Goal: Task Accomplishment & Management: Manage account settings

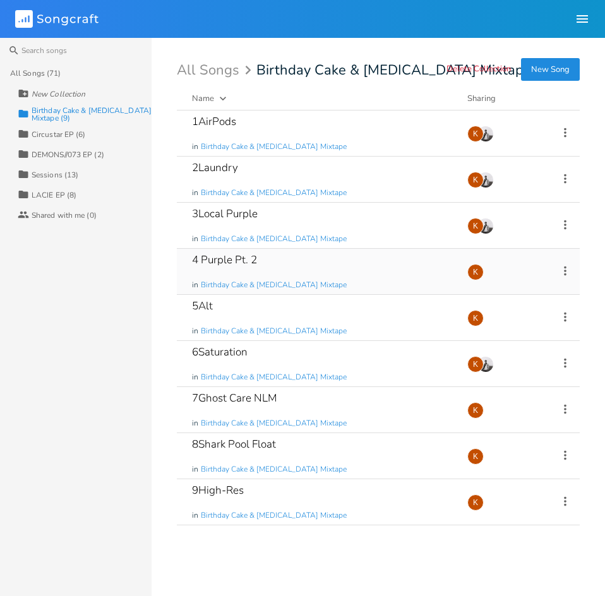
click at [565, 267] on icon at bounding box center [565, 270] width 3 height 9
click at [515, 291] on li "Edit Rename" at bounding box center [513, 290] width 101 height 21
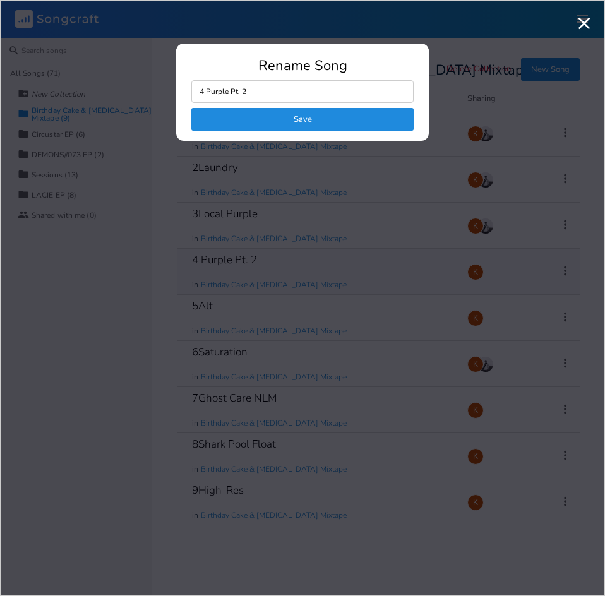
click at [268, 88] on input "4 Purple Pt. 2" at bounding box center [302, 91] width 222 height 23
drag, startPoint x: 263, startPoint y: 91, endPoint x: 208, endPoint y: 100, distance: 55.7
click at [208, 100] on input "4 Purple Pt. 2" at bounding box center [302, 91] width 222 height 23
type input "4"
click at [275, 117] on button "Save" at bounding box center [302, 119] width 222 height 23
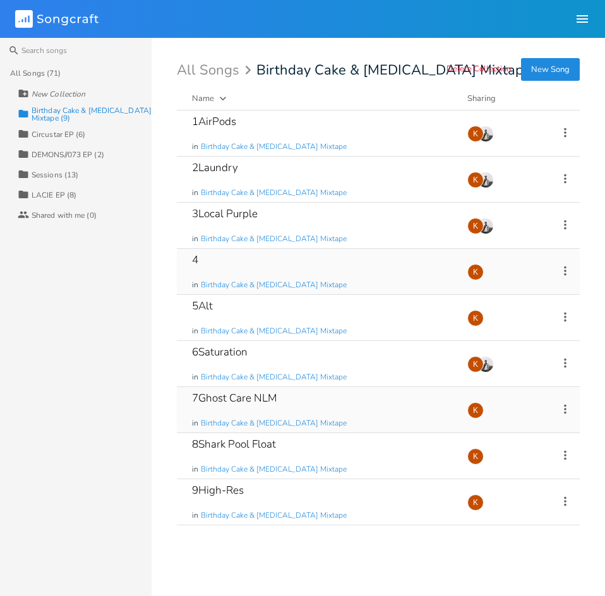
click at [568, 408] on icon at bounding box center [565, 409] width 14 height 14
click at [521, 425] on li "Edit Rename" at bounding box center [513, 428] width 101 height 21
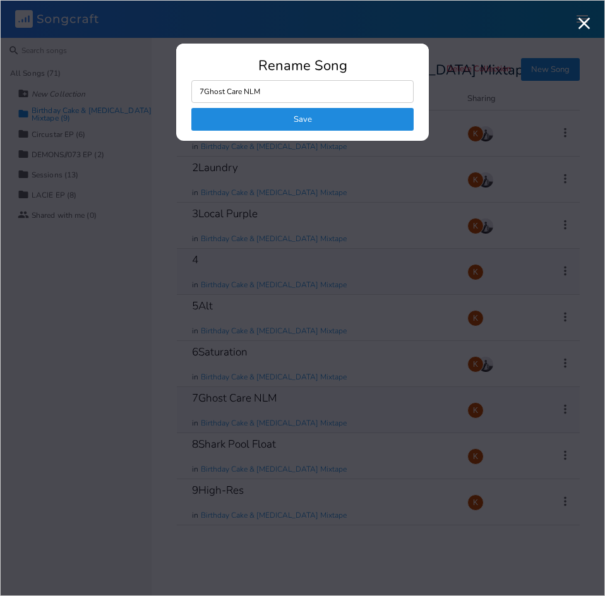
click at [278, 93] on input "7Ghost Care NLM" at bounding box center [302, 91] width 222 height 23
drag, startPoint x: 266, startPoint y: 93, endPoint x: 208, endPoint y: 93, distance: 58.1
click at [204, 92] on input "7Ghost Care NLM" at bounding box center [302, 91] width 222 height 23
click at [208, 93] on input "7Ghost Care NLM" at bounding box center [302, 91] width 222 height 23
click at [205, 94] on input "7Ghost Care NLM" at bounding box center [302, 91] width 222 height 23
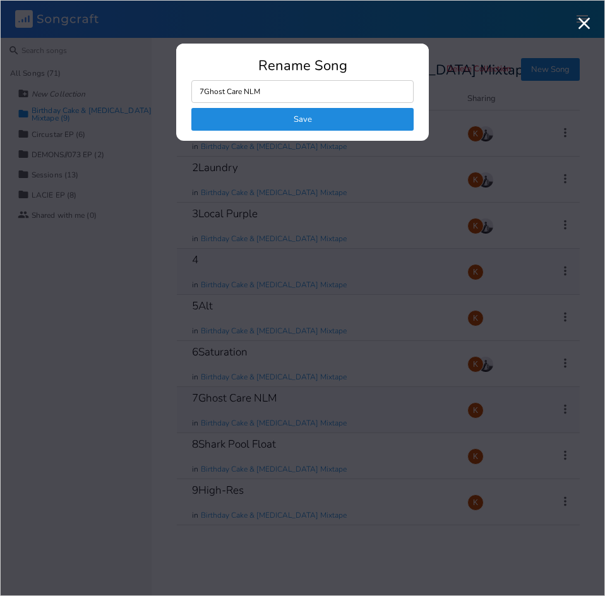
drag, startPoint x: 205, startPoint y: 93, endPoint x: 271, endPoint y: 89, distance: 65.8
click at [271, 89] on input "7Ghost Care NLM" at bounding box center [302, 91] width 222 height 23
click at [282, 100] on input "7Ghost Care NLM" at bounding box center [302, 91] width 222 height 23
type input "7Ghost Care NLM/Father Breaks?"
click button "Save" at bounding box center [302, 119] width 222 height 23
